Goal: Browse casually

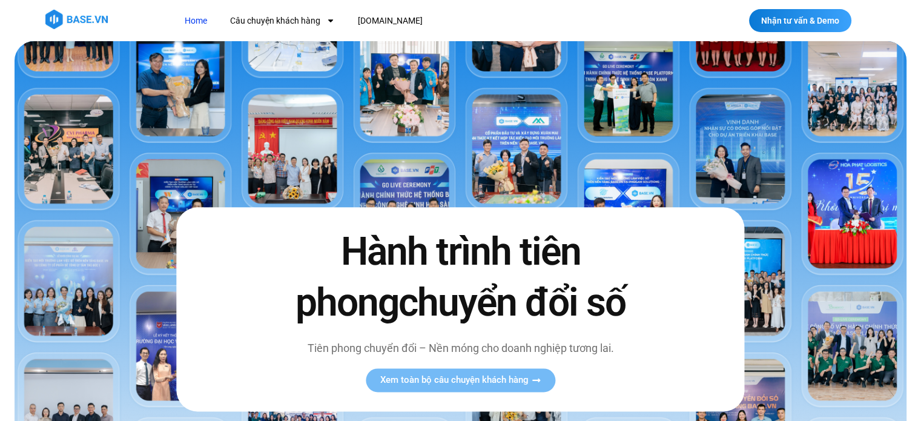
click at [193, 21] on link "Home" at bounding box center [196, 21] width 41 height 22
click at [62, 22] on img at bounding box center [76, 19] width 62 height 19
click at [361, 20] on link "[DOMAIN_NAME]" at bounding box center [390, 21] width 83 height 22
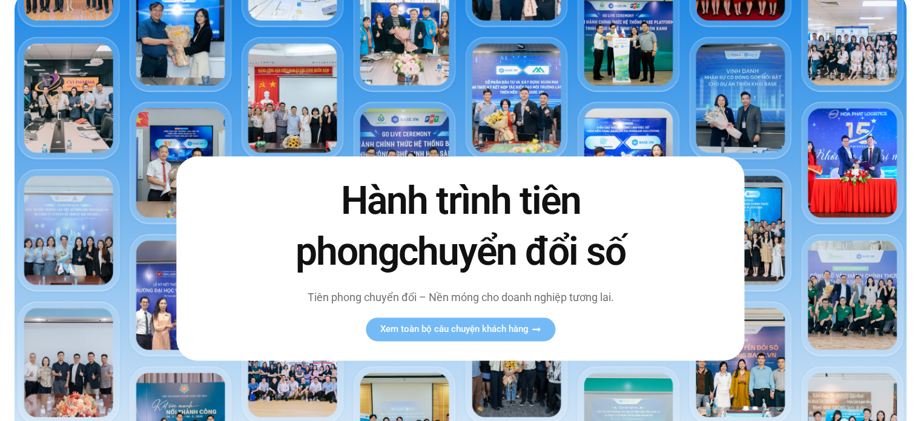
scroll to position [121, 0]
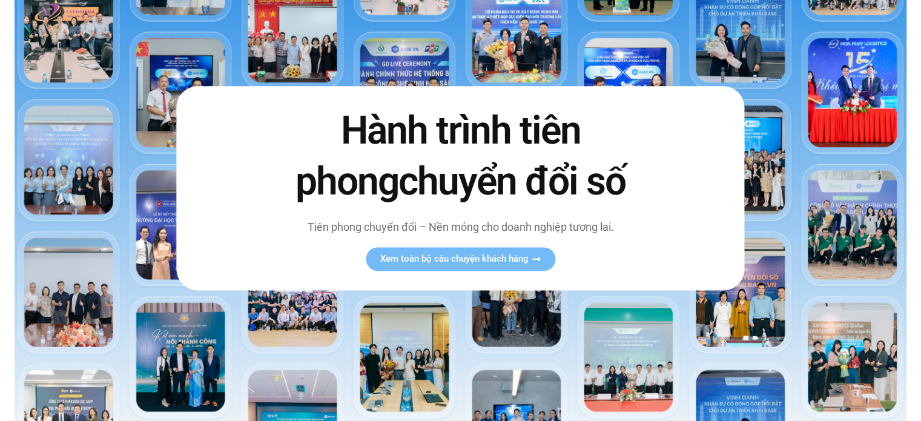
drag, startPoint x: 764, startPoint y: 1, endPoint x: 413, endPoint y: 55, distance: 354.8
drag, startPoint x: 413, startPoint y: 55, endPoint x: 469, endPoint y: 10, distance: 72.0
click at [340, 45] on img at bounding box center [461, 182] width 892 height 524
drag, startPoint x: 504, startPoint y: 1, endPoint x: 35, endPoint y: 185, distance: 504.1
click at [35, 191] on img at bounding box center [461, 182] width 892 height 524
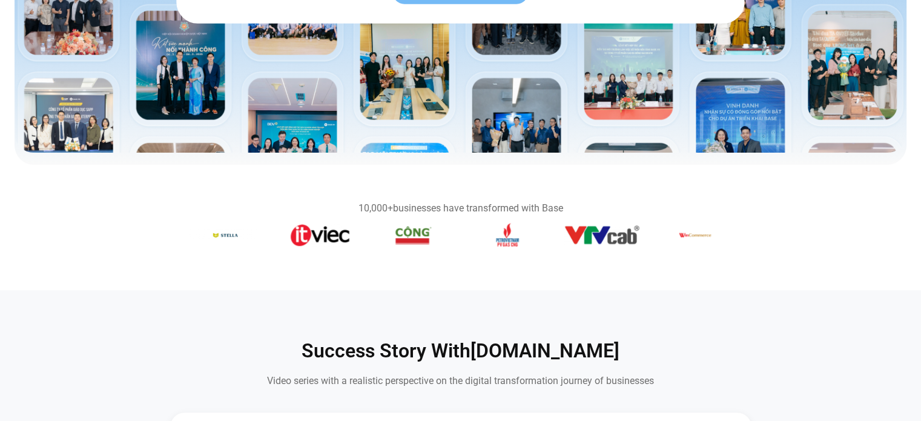
scroll to position [484, 0]
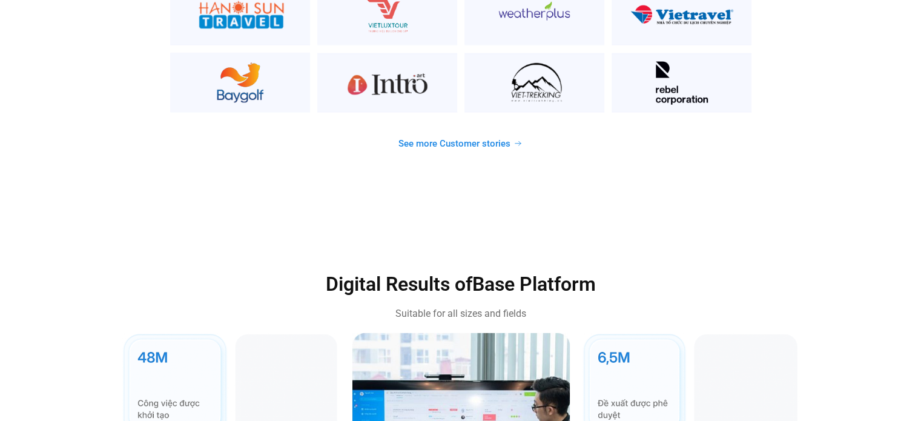
scroll to position [3416, 0]
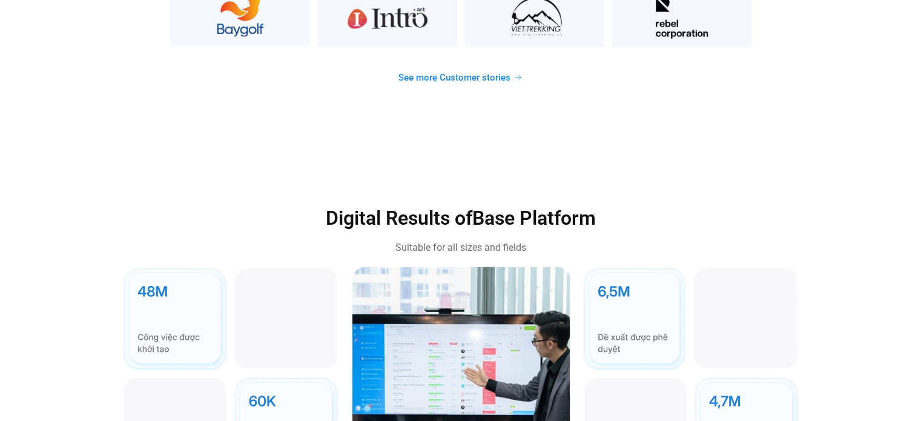
click at [458, 72] on font "See more Customer stories" at bounding box center [454, 77] width 112 height 11
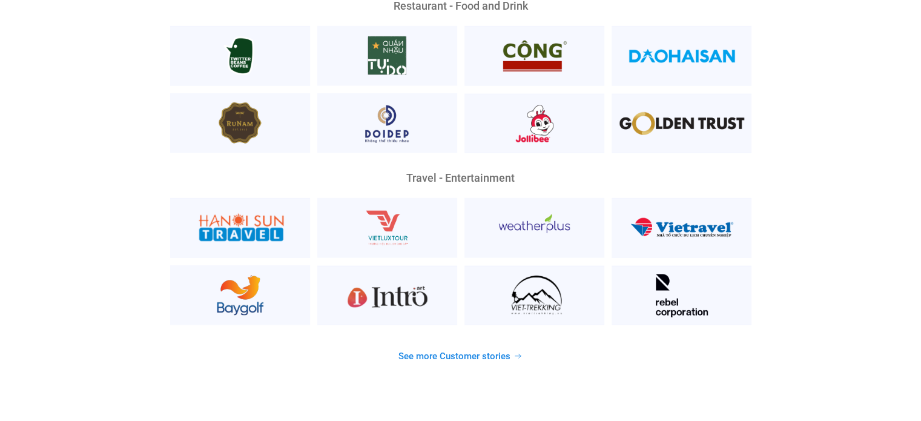
scroll to position [3149, 0]
